Goal: Find specific page/section: Find specific page/section

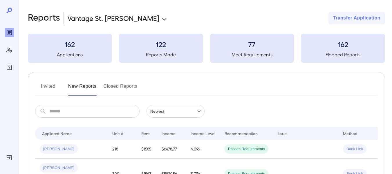
click at [48, 88] on button "Invited" at bounding box center [48, 89] width 26 height 14
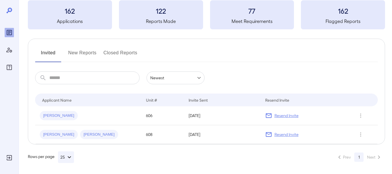
scroll to position [34, 0]
click at [73, 51] on button "New Reports" at bounding box center [82, 55] width 28 height 14
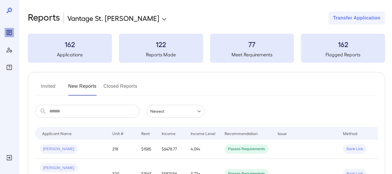
click at [46, 87] on button "Invited" at bounding box center [48, 89] width 26 height 14
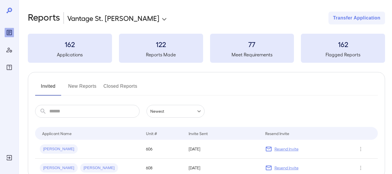
scroll to position [34, 0]
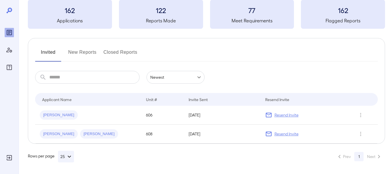
click at [81, 53] on button "New Reports" at bounding box center [82, 55] width 28 height 14
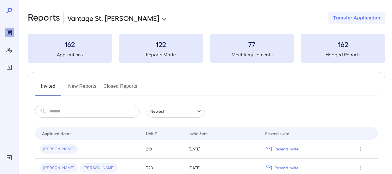
scroll to position [34, 0]
